Goal: Information Seeking & Learning: Learn about a topic

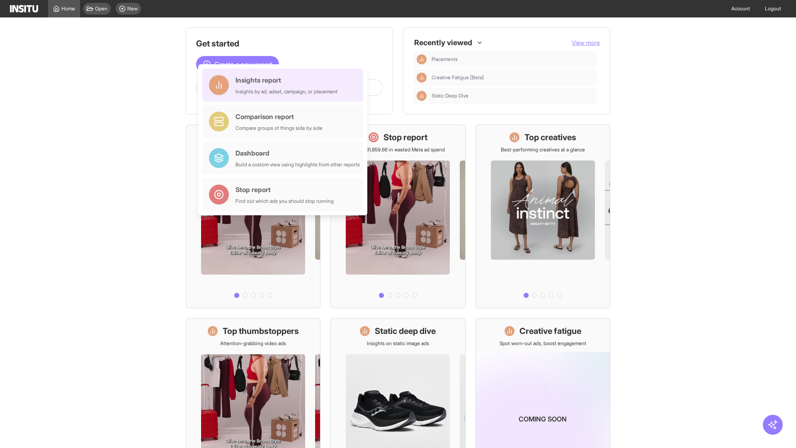
click at [285, 85] on div "Insights report Insights by ad, adset, campaign, or placement" at bounding box center [287, 85] width 102 height 20
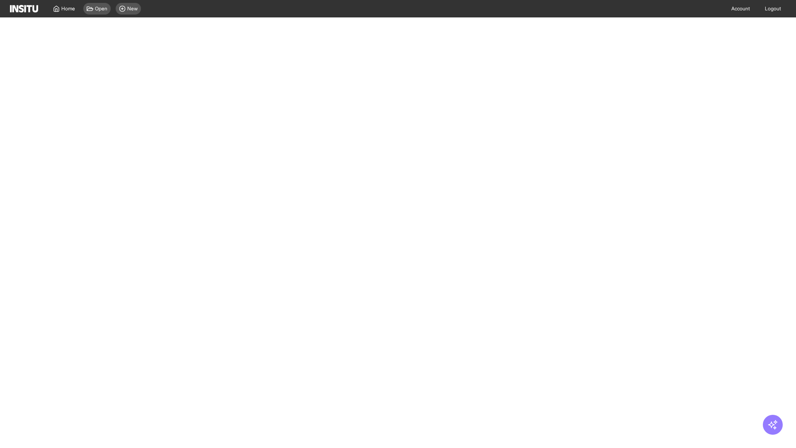
select select "**"
